Goal: Transaction & Acquisition: Purchase product/service

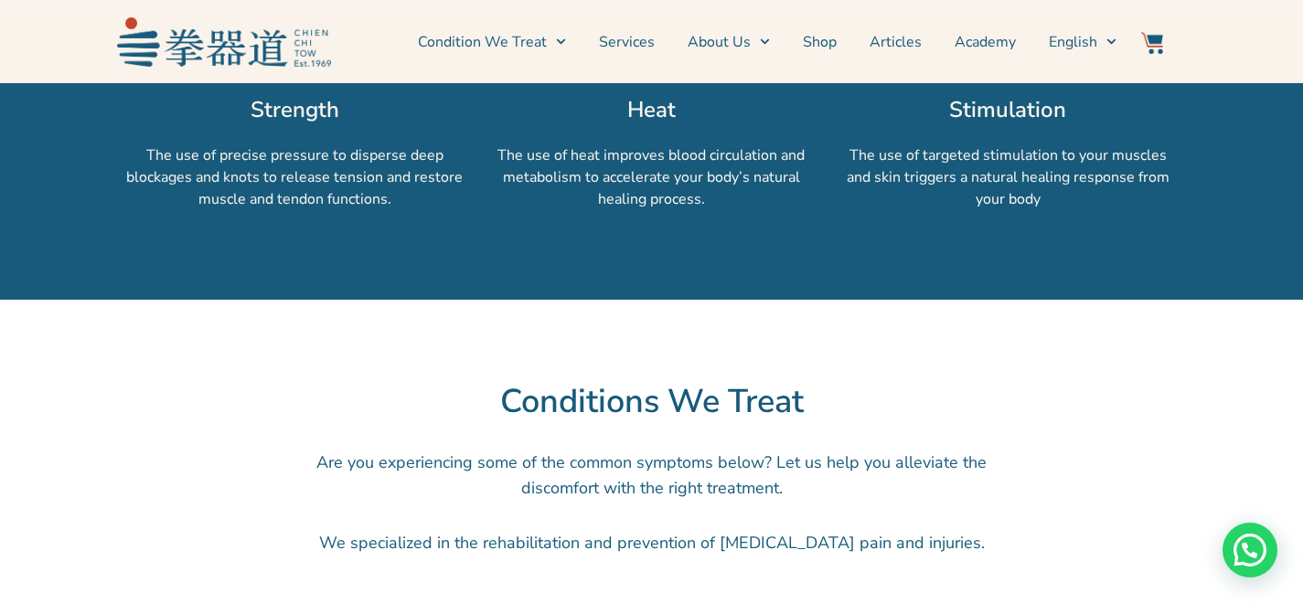
scroll to position [1556, 0]
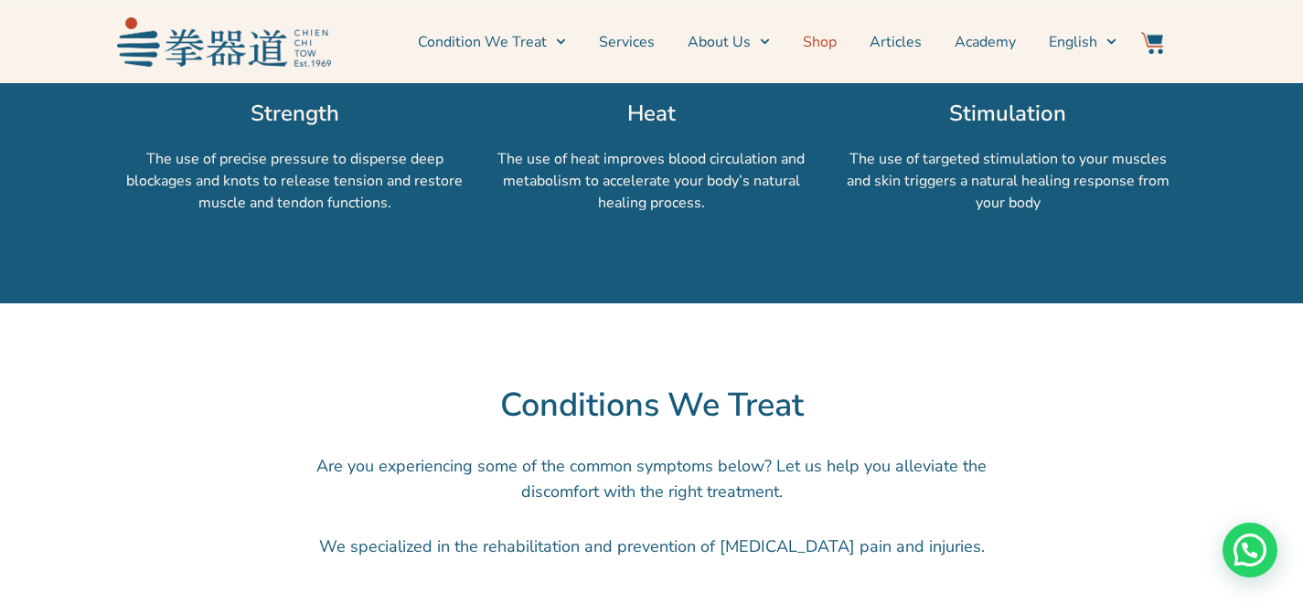
click at [810, 47] on link "Shop" at bounding box center [820, 42] width 34 height 46
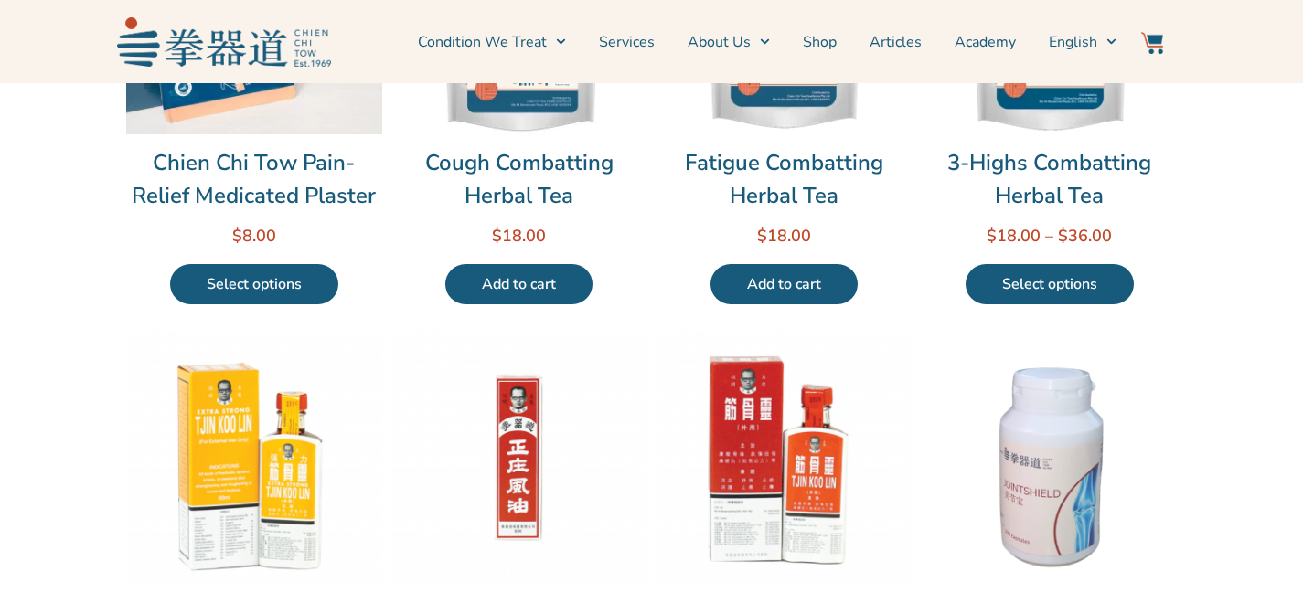
scroll to position [638, 0]
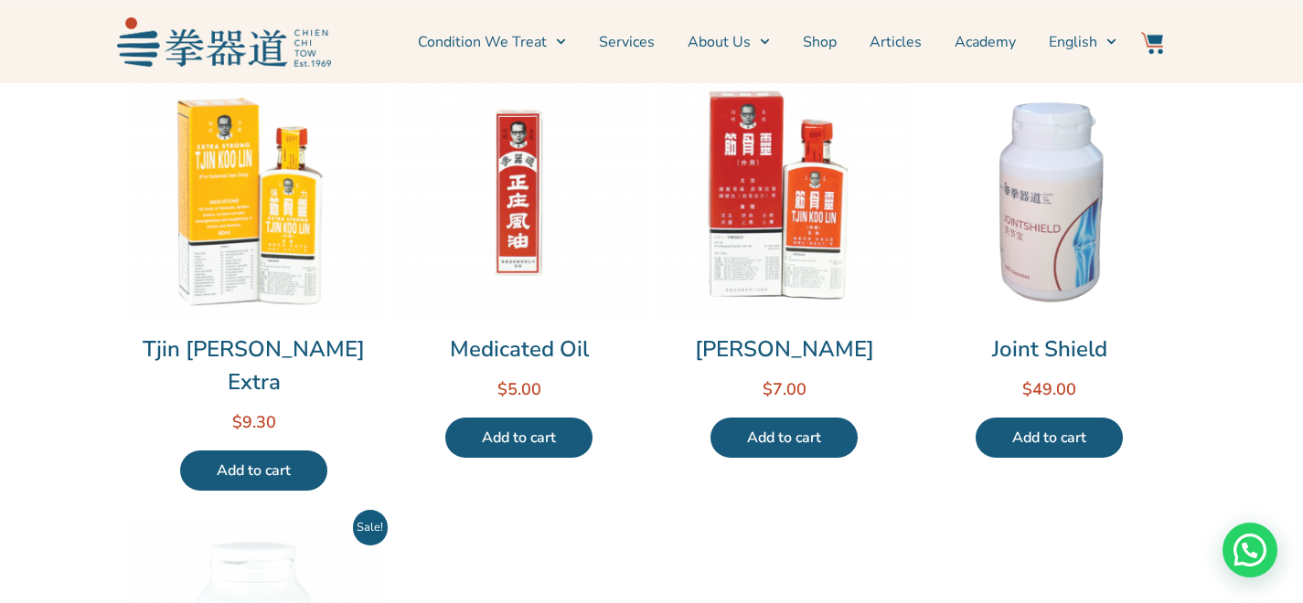
click at [719, 342] on h2 "Tjin Koo Lin" at bounding box center [784, 349] width 256 height 33
drag, startPoint x: 887, startPoint y: 346, endPoint x: 498, endPoint y: 86, distance: 467.3
